Goal: Use online tool/utility: Utilize a website feature to perform a specific function

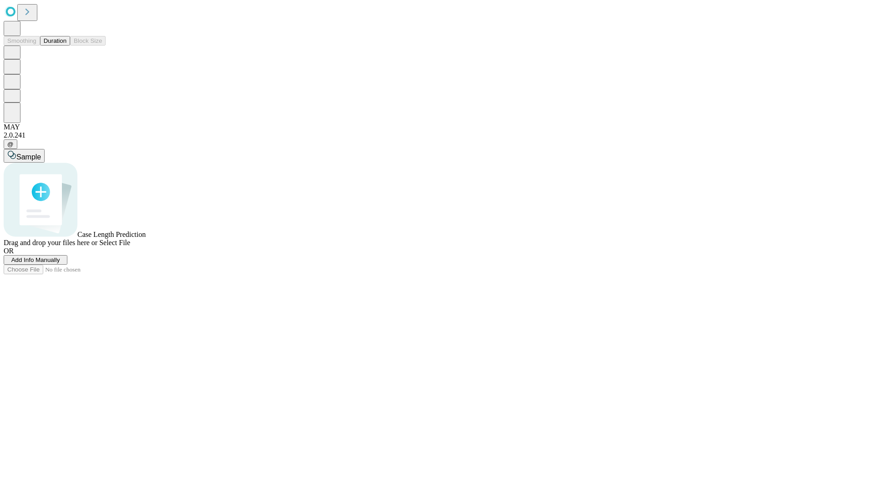
click at [66, 46] on button "Duration" at bounding box center [55, 41] width 30 height 10
click at [130, 246] on span "Select File" at bounding box center [114, 243] width 31 height 8
